Goal: Task Accomplishment & Management: Manage account settings

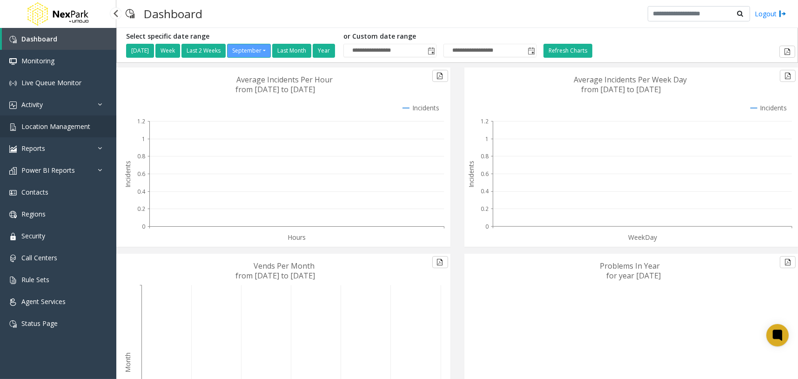
click at [76, 131] on link "Location Management" at bounding box center [58, 126] width 116 height 22
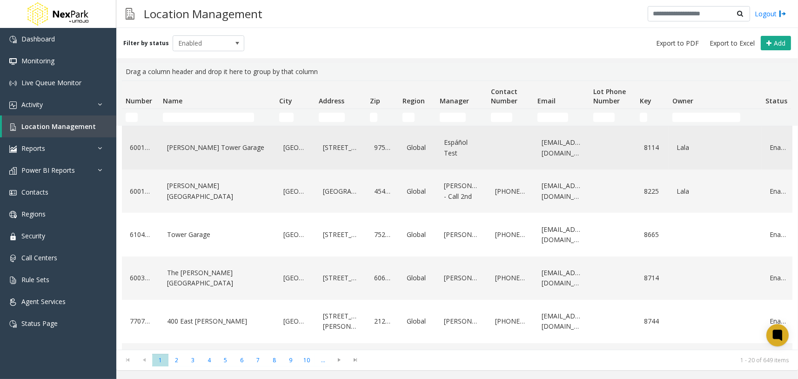
click at [207, 152] on link "[PERSON_NAME] Tower Garage" at bounding box center [217, 147] width 105 height 15
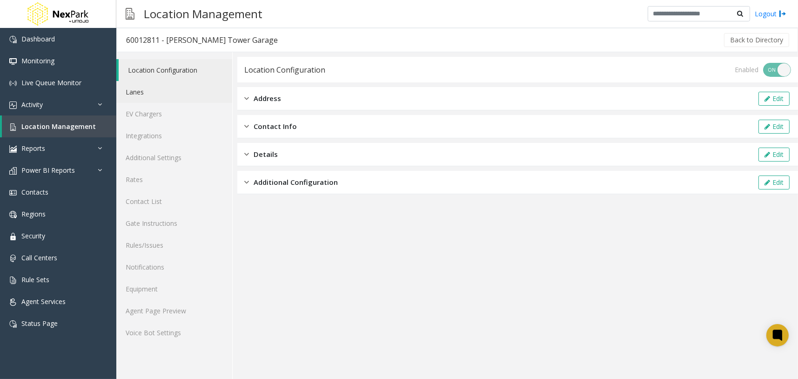
click at [190, 94] on link "Lanes" at bounding box center [174, 92] width 116 height 22
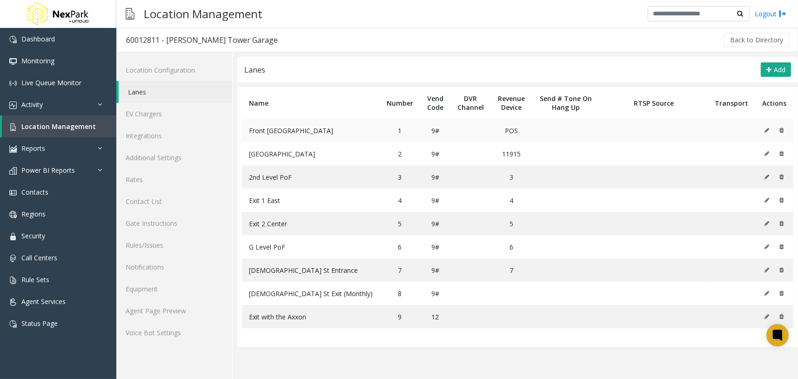
click at [767, 127] on icon at bounding box center [766, 130] width 5 height 6
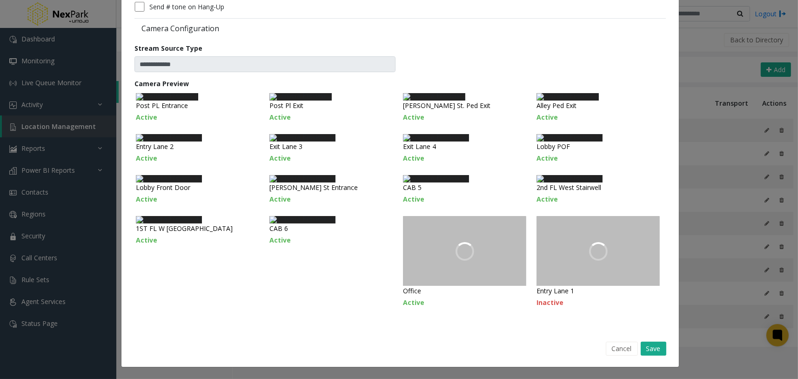
scroll to position [58, 0]
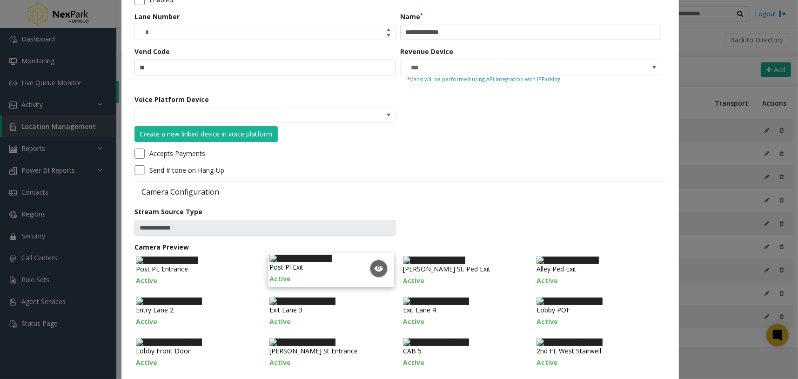
click at [321, 262] on img at bounding box center [300, 257] width 62 height 7
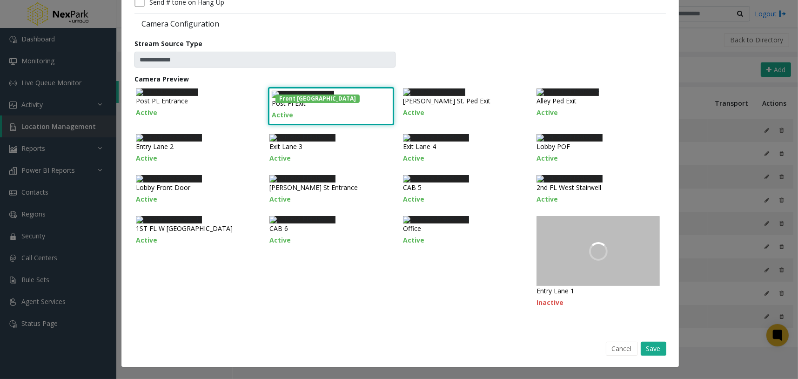
scroll to position [416, 0]
click at [640, 345] on button "Save" at bounding box center [653, 348] width 26 height 14
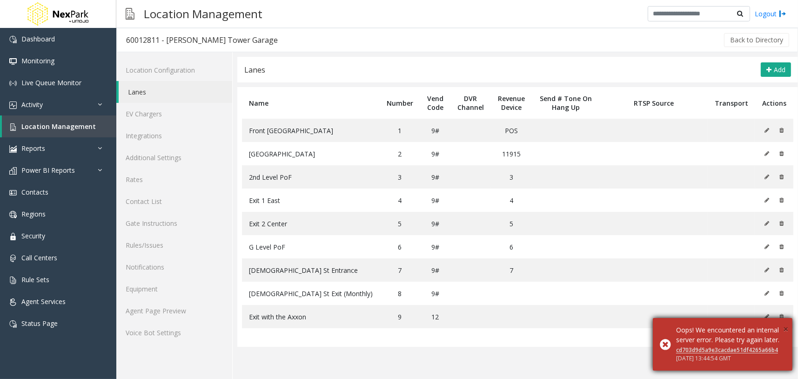
click at [785, 322] on span "×" at bounding box center [785, 328] width 5 height 13
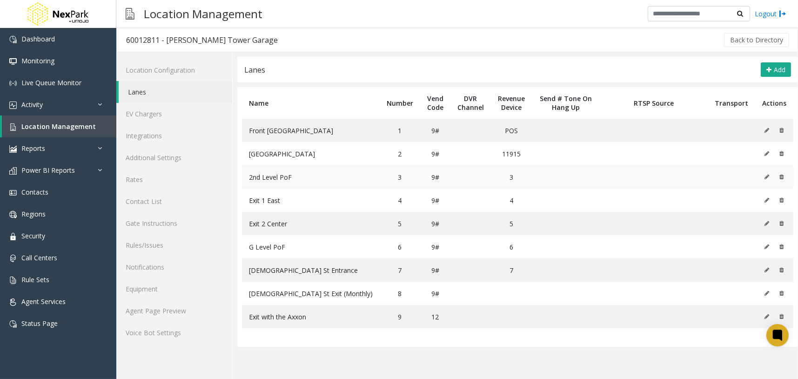
click at [765, 173] on button at bounding box center [769, 177] width 10 height 14
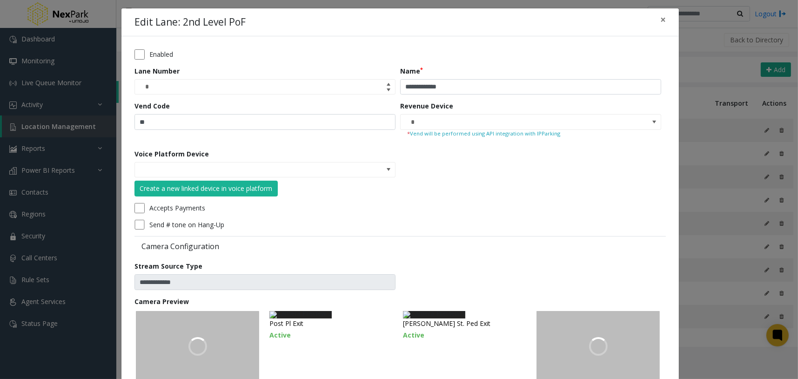
scroll to position [0, 0]
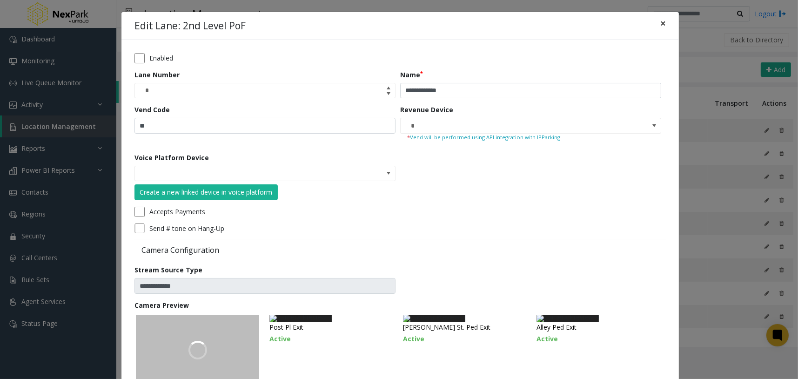
click at [665, 22] on button "×" at bounding box center [662, 23] width 19 height 23
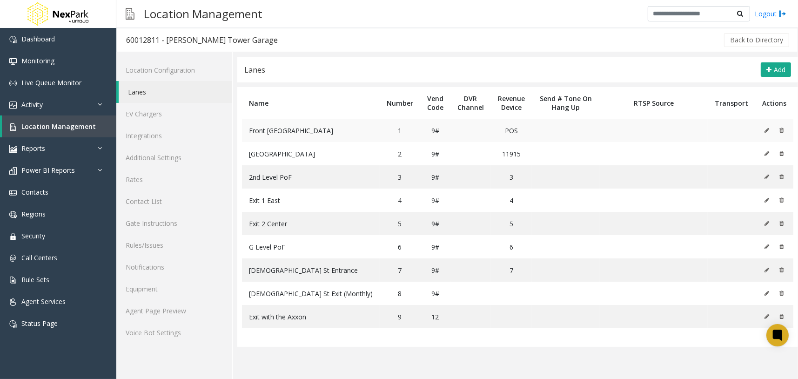
click at [767, 128] on icon at bounding box center [766, 130] width 5 height 6
